Goal: Browse casually

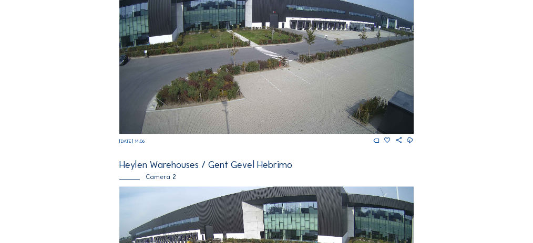
scroll to position [1047, 0]
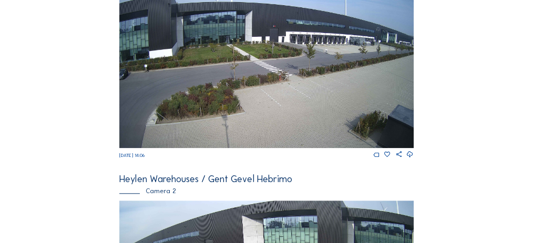
click at [224, 96] on img at bounding box center [266, 64] width 295 height 165
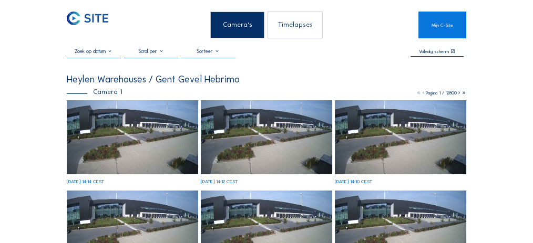
click at [121, 133] on img at bounding box center [132, 137] width 131 height 74
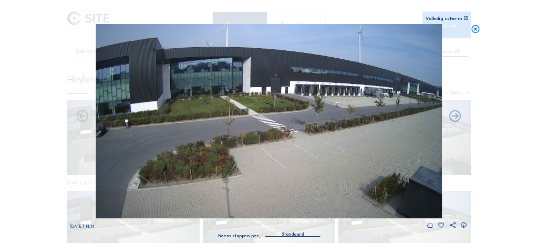
click at [480, 28] on icon at bounding box center [475, 29] width 9 height 10
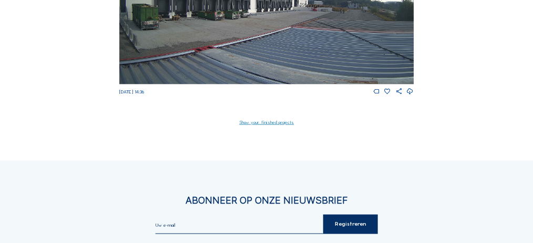
scroll to position [2208, 0]
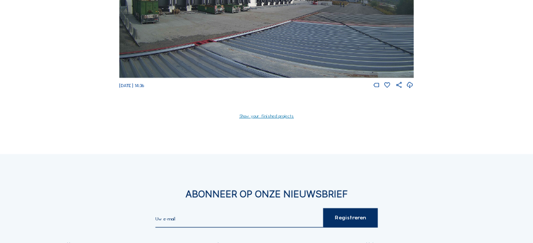
click at [268, 118] on link "Show your finished projects" at bounding box center [266, 115] width 55 height 5
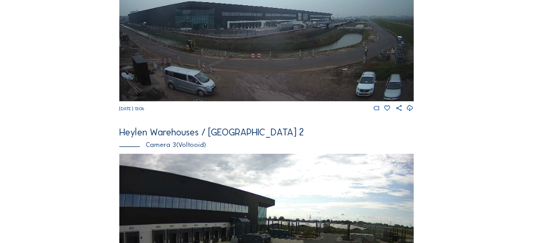
scroll to position [3547, 0]
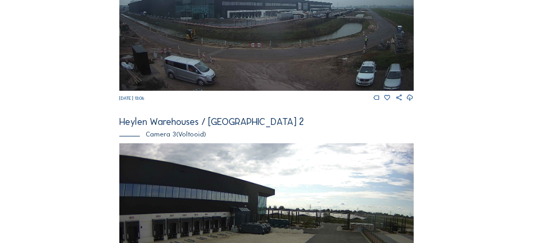
click at [237, 63] on img at bounding box center [266, 7] width 295 height 166
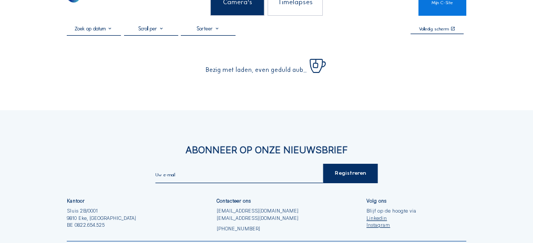
scroll to position [35, 0]
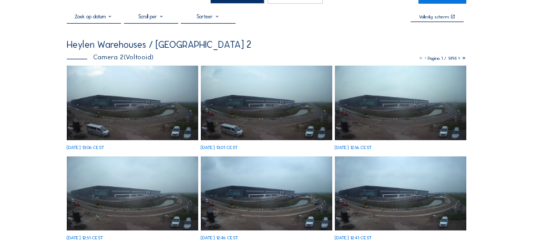
click at [153, 96] on img at bounding box center [132, 103] width 131 height 74
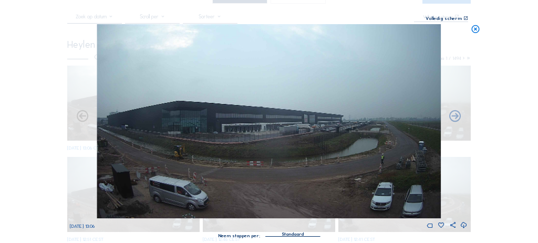
click at [473, 28] on icon at bounding box center [475, 29] width 9 height 10
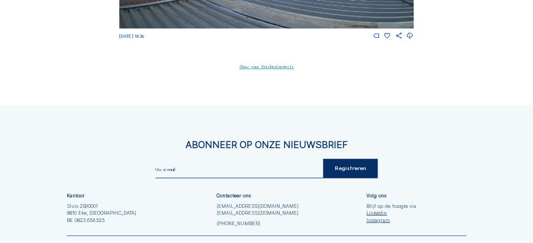
scroll to position [2265, 0]
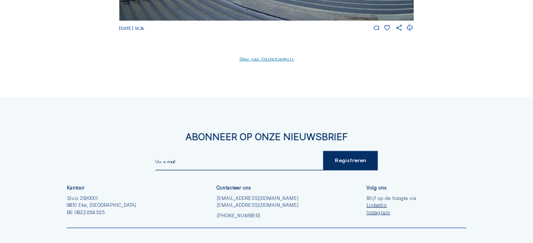
click at [243, 61] on link "Show your finished projects" at bounding box center [266, 58] width 55 height 5
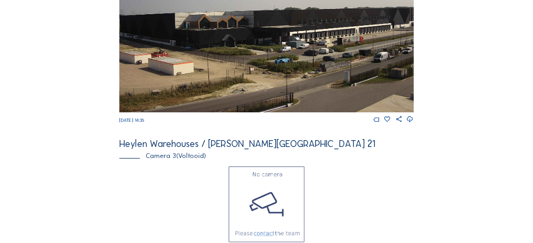
scroll to position [4487, 0]
